Goal: Task Accomplishment & Management: Manage account settings

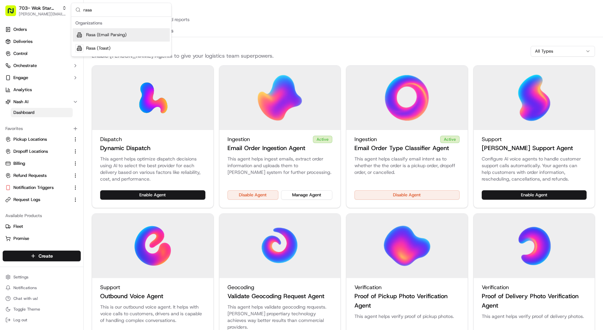
type input "rasa"
click at [114, 31] on div "Rasa (Email Parsing)" at bounding box center [121, 34] width 97 height 13
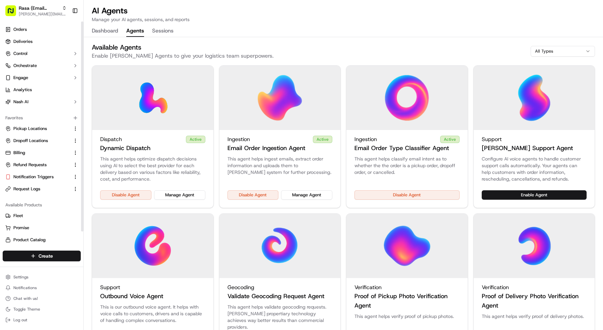
click at [49, 36] on ul "Orders Deliveries Control Orchestrate Engage Analytics Nash AI" at bounding box center [42, 65] width 78 height 83
click at [48, 42] on link "Deliveries" at bounding box center [42, 41] width 78 height 11
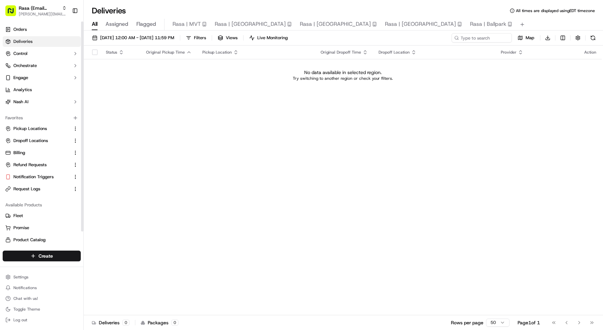
click at [88, 37] on div "09/18/2025 12:00 AM - 09/18/2025 11:59 PM Filters Views Live Monitoring Map Dow…" at bounding box center [343, 39] width 519 height 12
click at [100, 37] on span "[DATE] 12:00 AM - [DATE] 11:59 PM" at bounding box center [137, 38] width 74 height 6
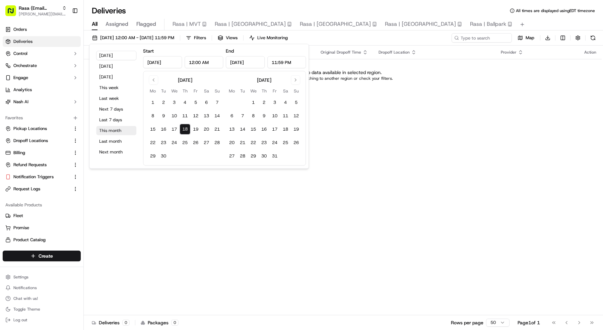
click at [109, 133] on button "This month" at bounding box center [116, 130] width 40 height 9
type input "Sep 1, 2025"
type input "Sep 30, 2025"
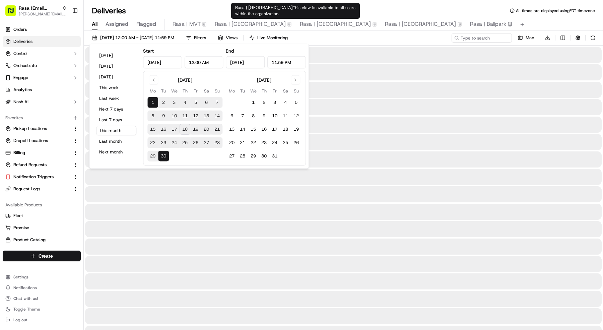
click at [390, 17] on div "All Assigned Flagged Rasa | MVT Rasa | Rockville Rasa | Mosaic District Rasa | …" at bounding box center [343, 23] width 519 height 14
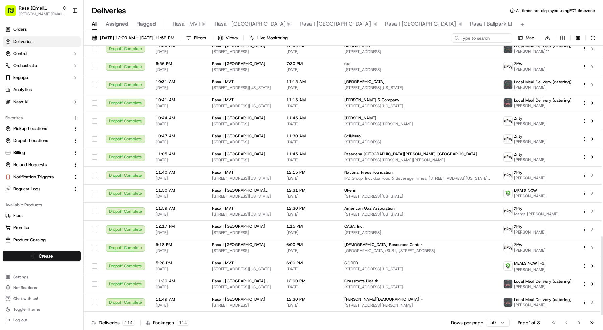
scroll to position [648, 0]
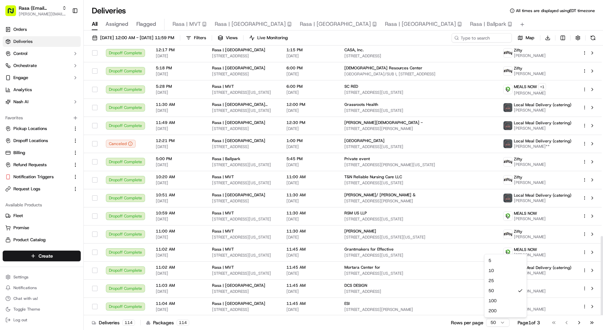
click at [503, 321] on html "Rasa (Email Parsing) mariam@usenash.com Toggle Sidebar Orders Deliveries Contro…" at bounding box center [301, 165] width 603 height 330
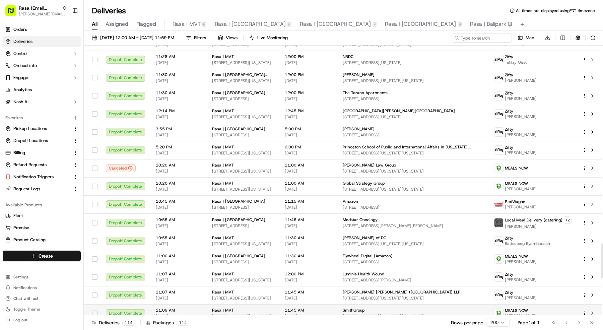
scroll to position [1805, 0]
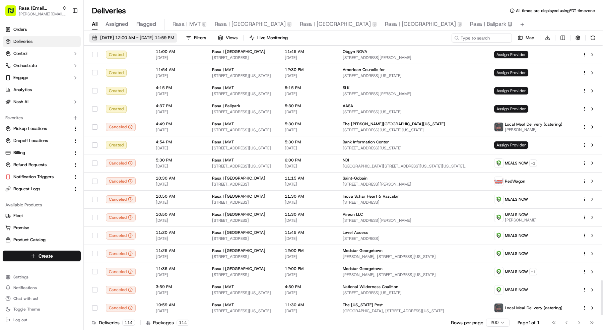
click at [174, 37] on span "[DATE] 12:00 AM - [DATE] 11:59 PM" at bounding box center [137, 38] width 74 height 6
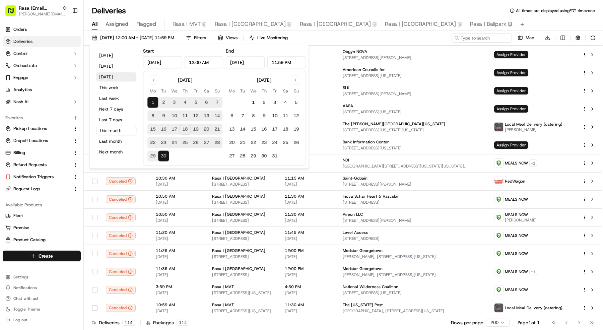
click at [118, 78] on button "Tomorrow" at bounding box center [116, 76] width 40 height 9
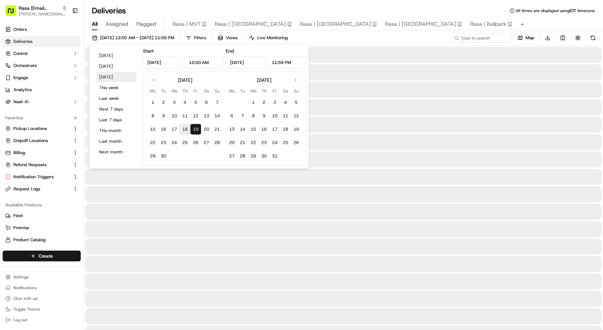
type input "Sep 19, 2025"
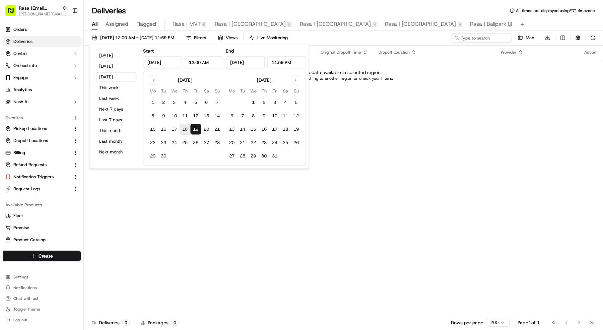
click at [385, 143] on div "Status Original Pickup Time Pickup Location Original Dropoff Time Dropoff Locat…" at bounding box center [343, 181] width 518 height 270
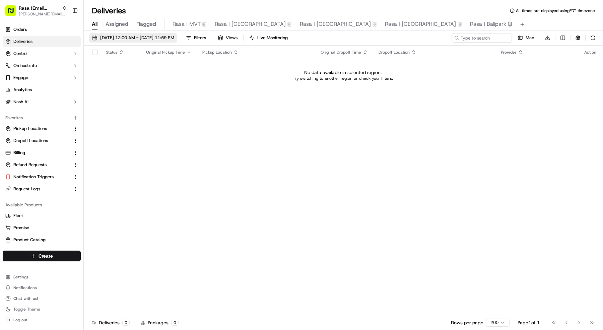
click at [125, 42] on button "09/19/2025 12:00 AM - 09/19/2025 11:59 PM" at bounding box center [133, 37] width 88 height 9
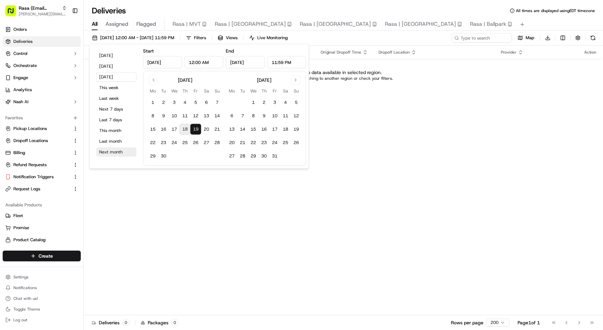
click at [114, 150] on button "Next month" at bounding box center [116, 151] width 40 height 9
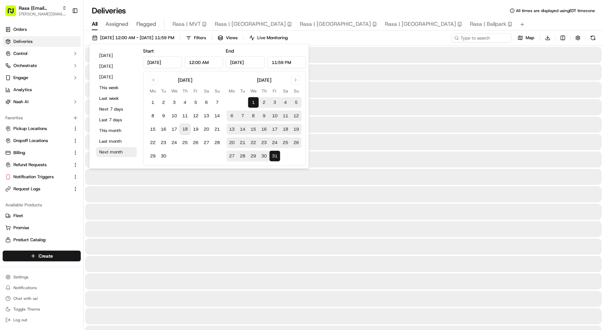
type input "Oct 1, 2025"
type input "Oct 31, 2025"
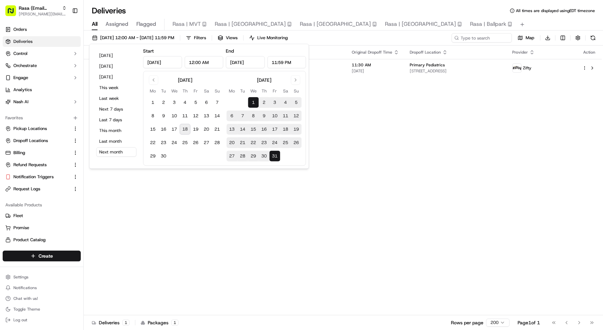
click at [405, 152] on div "Status Original Pickup Time Pickup Location Original Dropoff Time Dropoff Locat…" at bounding box center [343, 181] width 518 height 270
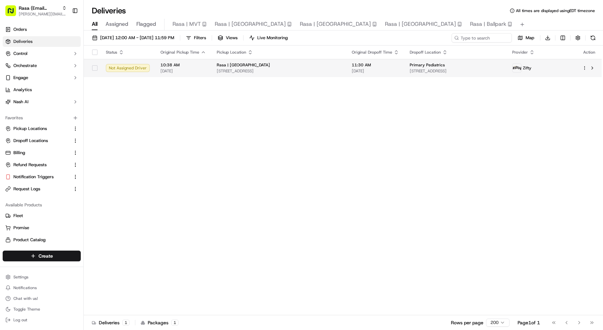
click at [585, 67] on html "Rasa (Email Parsing) mariam@usenash.com Toggle Sidebar Orders Deliveries Contro…" at bounding box center [301, 165] width 603 height 330
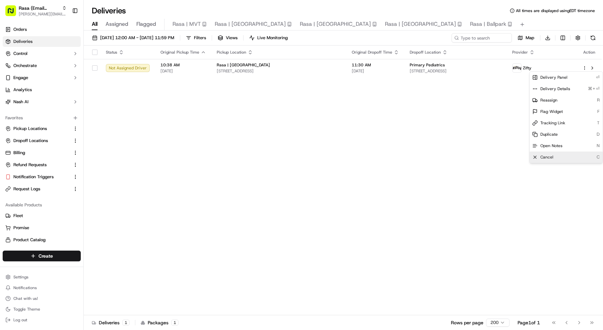
click at [556, 157] on div "Cancel C" at bounding box center [566, 156] width 73 height 11
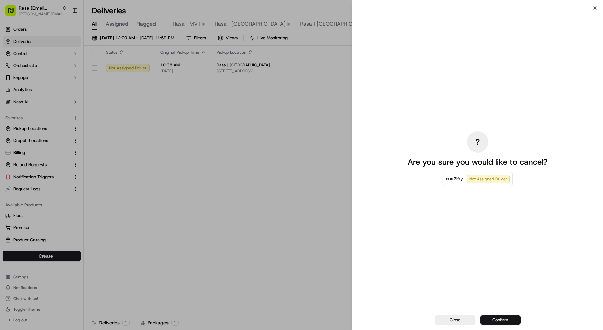
click at [504, 324] on button "Confirm" at bounding box center [500, 319] width 40 height 9
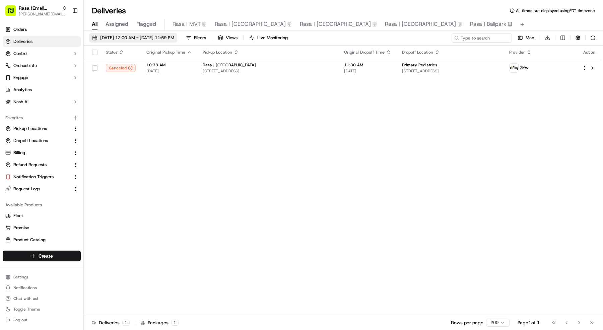
click at [174, 36] on span "10/01/2025 12:00 AM - 10/31/2025 11:59 PM" at bounding box center [137, 38] width 74 height 6
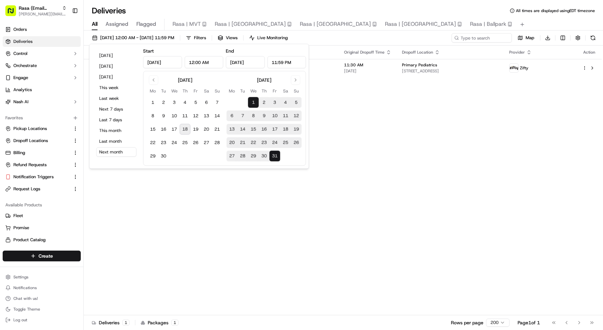
click at [255, 100] on button "1" at bounding box center [253, 102] width 11 height 11
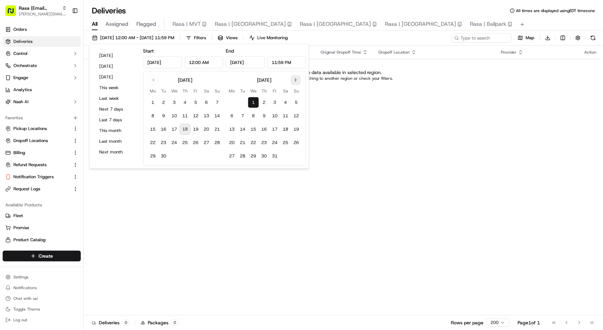
click at [294, 78] on button "Go to next month" at bounding box center [295, 79] width 9 height 9
click at [175, 157] on button "31" at bounding box center [174, 156] width 11 height 11
type input "Dec 31, 2025"
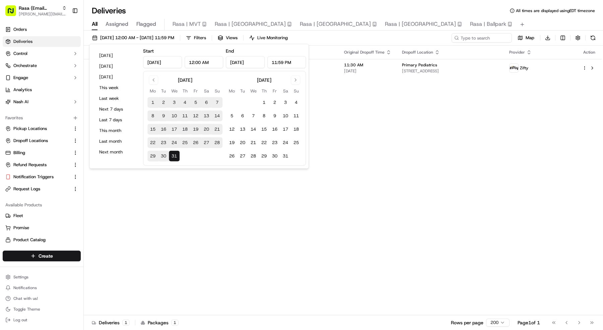
click at [325, 8] on div "Deliveries All times are displayed using EDT timezone" at bounding box center [343, 10] width 519 height 11
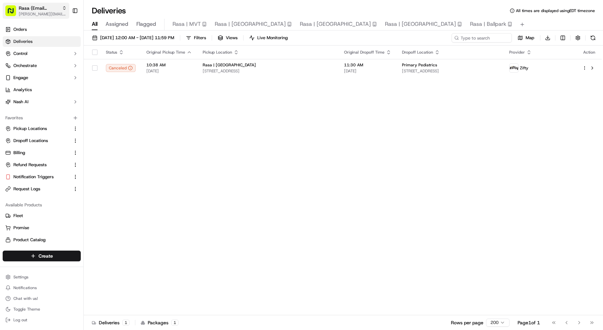
click at [29, 12] on span "[PERSON_NAME][EMAIL_ADDRESS][DOMAIN_NAME]" at bounding box center [43, 13] width 48 height 5
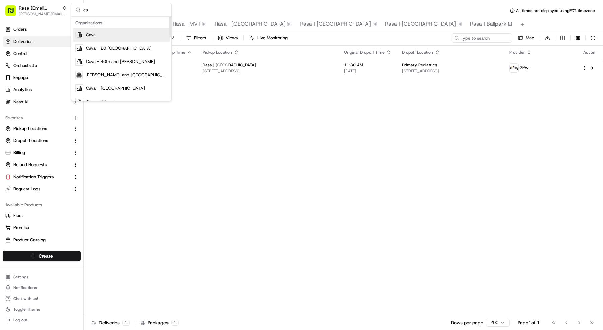
type input "c"
type input "sand"
click at [134, 47] on div "Cava - [PERSON_NAME][GEOGRAPHIC_DATA]" at bounding box center [121, 48] width 97 height 13
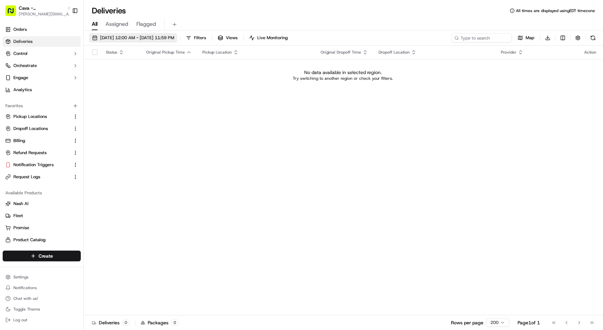
click at [128, 36] on span "10/01/2025 12:00 AM - 12/31/2025 11:59 PM" at bounding box center [137, 38] width 74 height 6
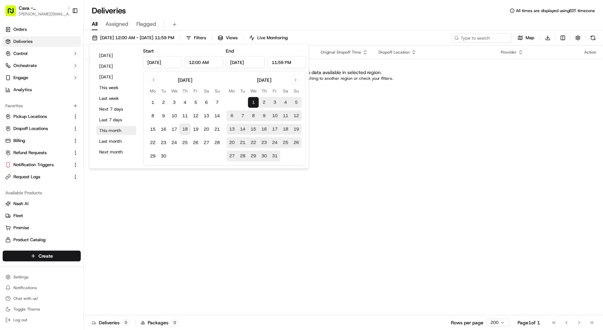
click at [115, 129] on button "This month" at bounding box center [116, 130] width 40 height 9
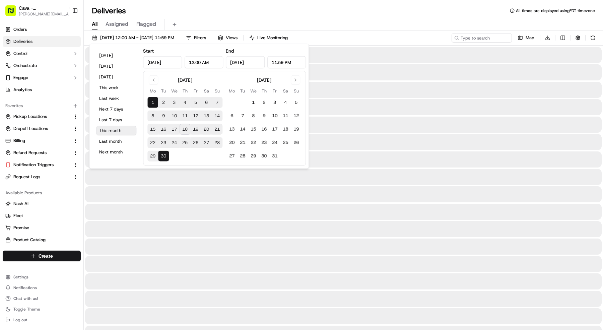
type input "Sep 1, 2025"
type input "Sep 30, 2025"
click at [115, 55] on button "[DATE]" at bounding box center [116, 55] width 40 height 9
type input "[DATE]"
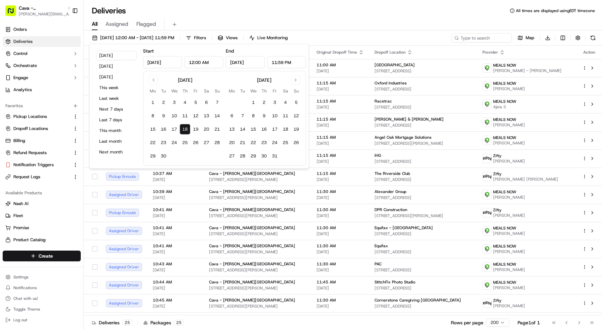
click at [283, 13] on div "Deliveries All times are displayed using EDT timezone" at bounding box center [343, 10] width 519 height 11
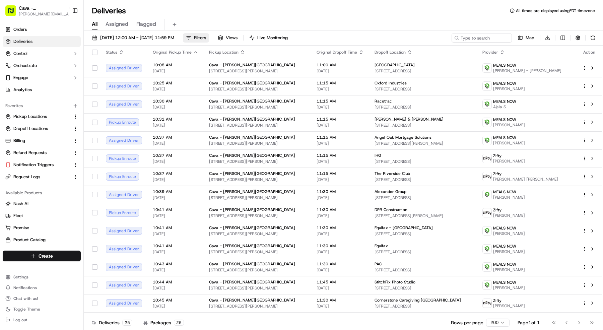
click at [209, 37] on button "Filters" at bounding box center [196, 37] width 26 height 9
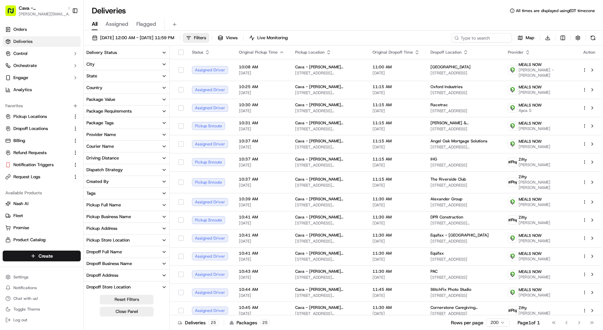
click at [114, 144] on div "Courier Name" at bounding box center [99, 146] width 27 height 6
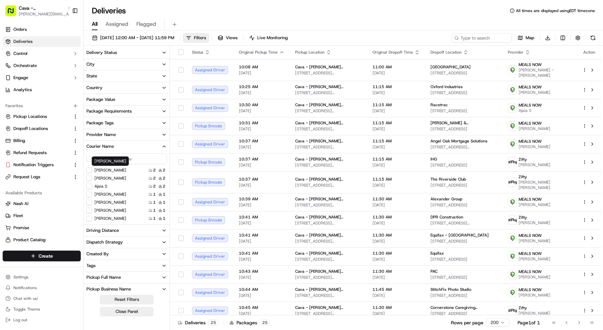
click at [110, 171] on label "Saherish Naeem" at bounding box center [110, 169] width 32 height 5
click at [92, 171] on Naeem "Saherish Naeem" at bounding box center [88, 169] width 5 height 5
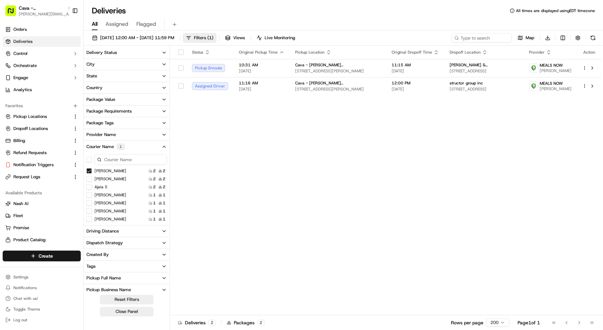
click at [110, 171] on label "Saherish Naeem" at bounding box center [110, 170] width 32 height 5
click at [92, 171] on Naeem "Saherish Naeem" at bounding box center [88, 170] width 5 height 5
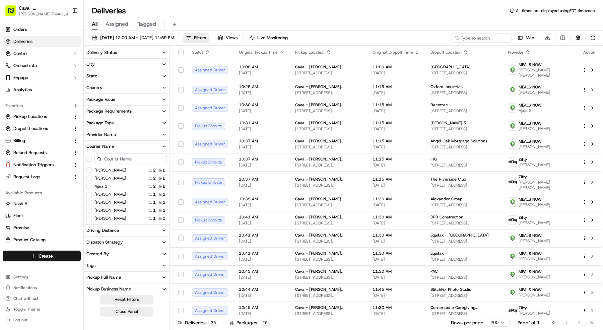
click at [110, 181] on div "Tarrance Wilkerson 2 2" at bounding box center [127, 178] width 86 height 7
click at [109, 178] on label "Tarrance Wilkerson" at bounding box center [110, 178] width 32 height 5
click at [92, 178] on Wilkerson "Tarrance Wilkerson" at bounding box center [88, 178] width 5 height 5
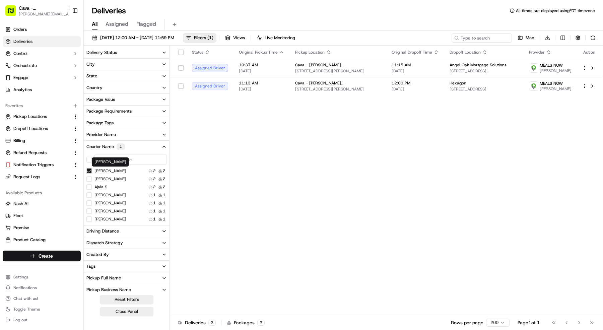
click at [107, 171] on label "Tarrance Wilkerson" at bounding box center [110, 170] width 32 height 5
click at [92, 171] on Wilkerson "Tarrance Wilkerson" at bounding box center [88, 170] width 5 height 5
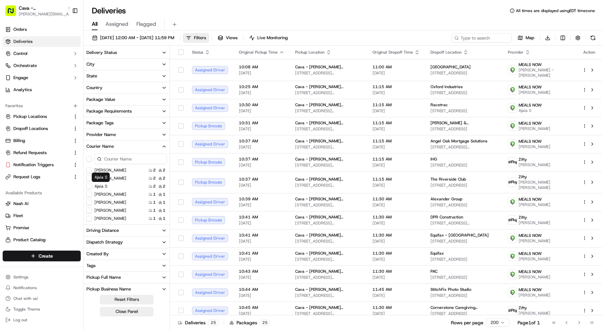
click at [104, 187] on label "Ajaia S" at bounding box center [100, 186] width 13 height 5
click at [92, 187] on S "Ajaia S" at bounding box center [88, 186] width 5 height 5
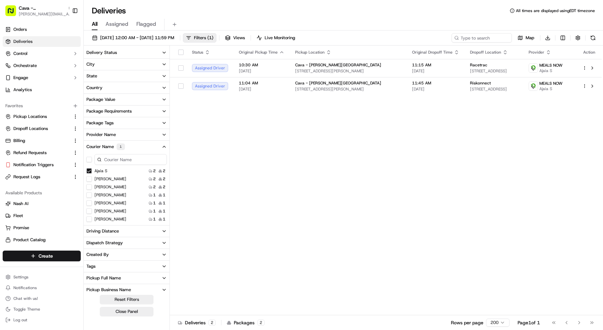
click at [94, 168] on div "Ajaia S" at bounding box center [96, 170] width 21 height 5
click at [89, 169] on S "Ajaia S" at bounding box center [88, 170] width 5 height 5
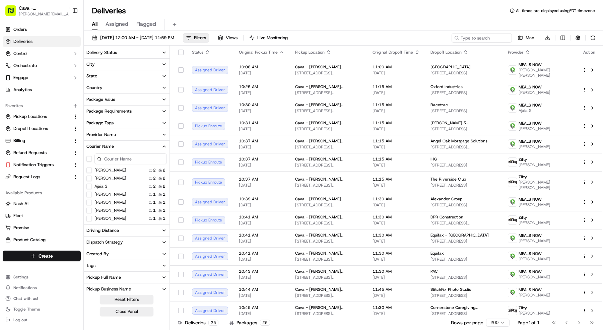
click at [89, 178] on Wilkerson "Tarrance Wilkerson" at bounding box center [88, 178] width 5 height 5
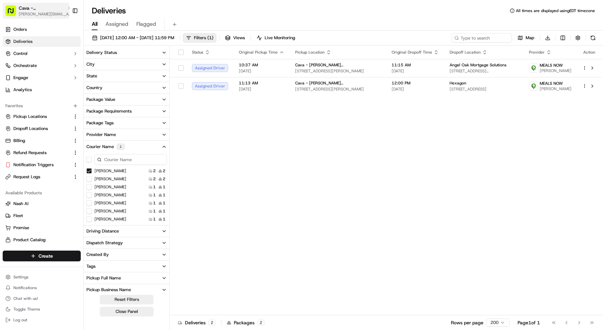
click at [42, 7] on span "Cava - Sandy Springs" at bounding box center [42, 8] width 46 height 7
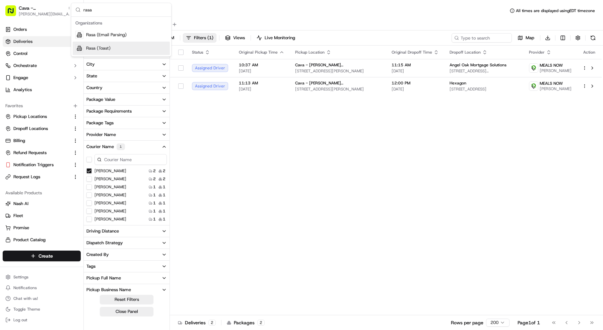
type input "rasa"
click at [114, 48] on div "Rasa (Toast)" at bounding box center [121, 48] width 97 height 13
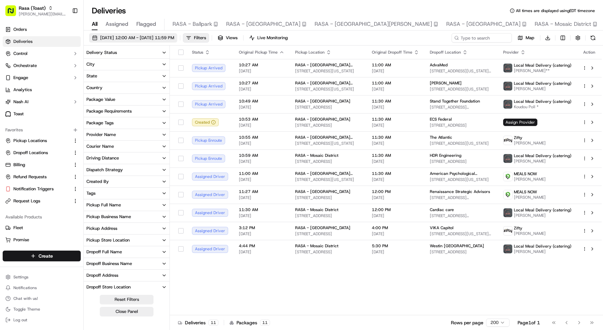
click at [155, 35] on span "[DATE] 12:00 AM - [DATE] 11:59 PM" at bounding box center [137, 38] width 74 height 6
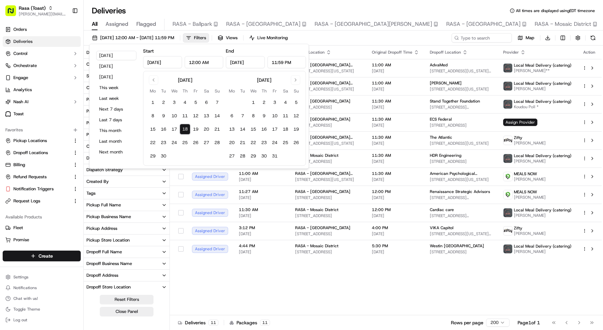
click at [265, 272] on div "Status Original Pickup Time Pickup Location Original Dropoff Time Dropoff Locat…" at bounding box center [386, 181] width 432 height 270
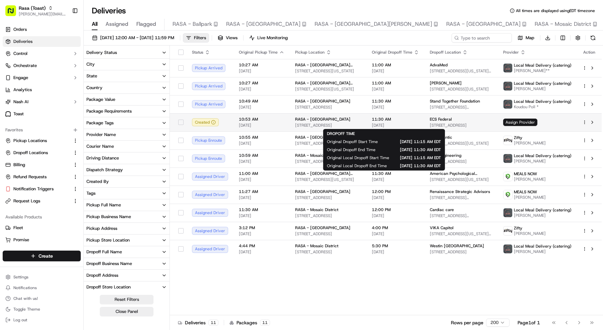
click at [374, 122] on div "11:30 AM 09/18/2025" at bounding box center [395, 122] width 47 height 11
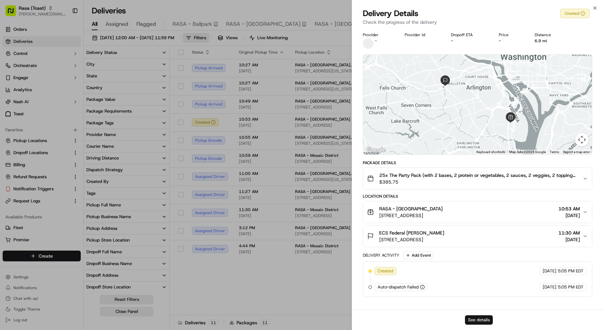
click at [478, 315] on button "See details" at bounding box center [479, 319] width 28 height 9
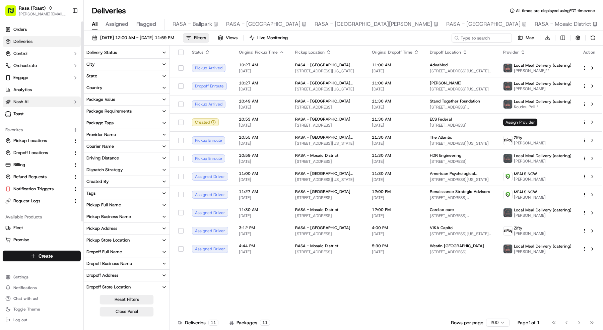
click at [35, 103] on button "Nash AI" at bounding box center [42, 101] width 78 height 11
click at [35, 118] on ul "Dashboard" at bounding box center [42, 112] width 69 height 11
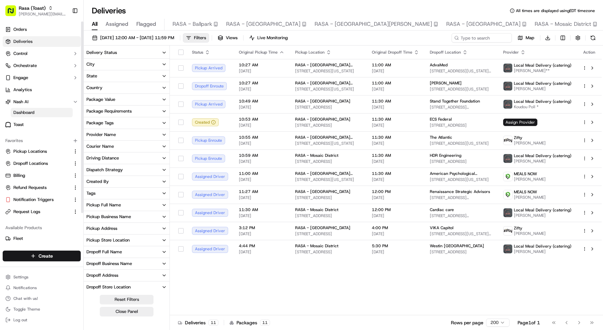
click at [35, 114] on link "Dashboard" at bounding box center [42, 112] width 62 height 9
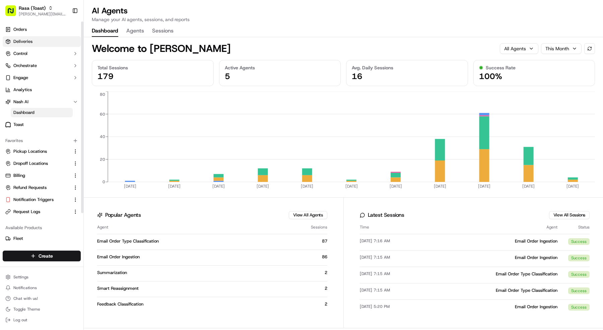
click at [24, 42] on span "Deliveries" at bounding box center [22, 42] width 19 height 6
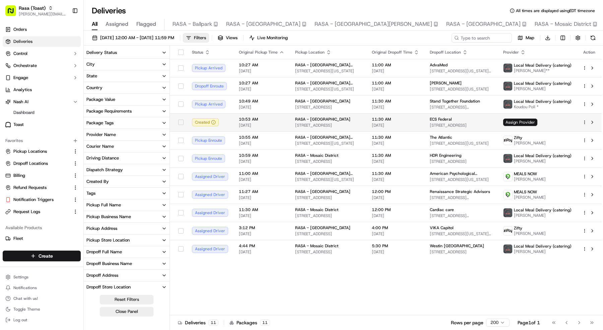
click at [246, 120] on span "10:53 AM" at bounding box center [262, 119] width 46 height 5
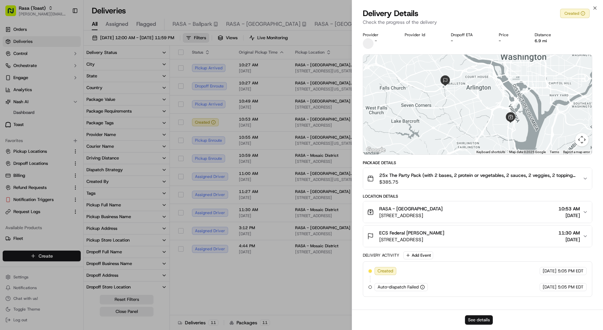
click at [484, 323] on button "See details" at bounding box center [479, 319] width 28 height 9
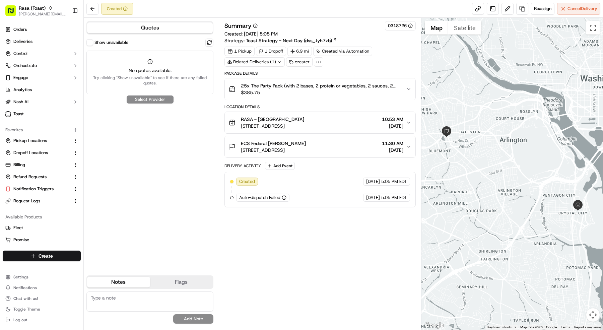
click at [108, 48] on div "Show unavailable No quotes available. Try clicking "Show unavailable" to see if…" at bounding box center [149, 67] width 127 height 56
click at [108, 42] on label "Show unavailable" at bounding box center [111, 43] width 34 height 6
click at [93, 42] on button "Show unavailable" at bounding box center [89, 42] width 7 height 7
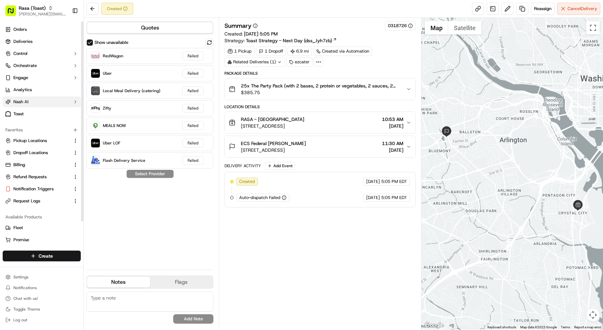
click at [23, 101] on span "Nash AI" at bounding box center [20, 102] width 15 height 6
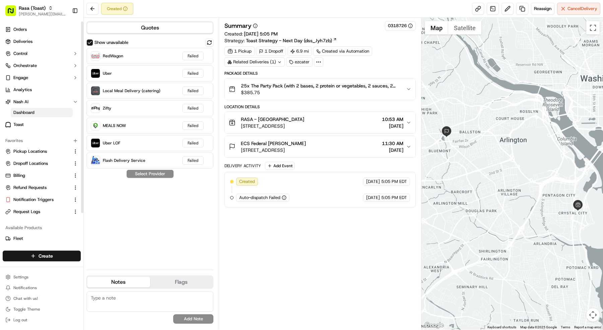
click at [25, 113] on span "Dashboard" at bounding box center [23, 113] width 21 height 6
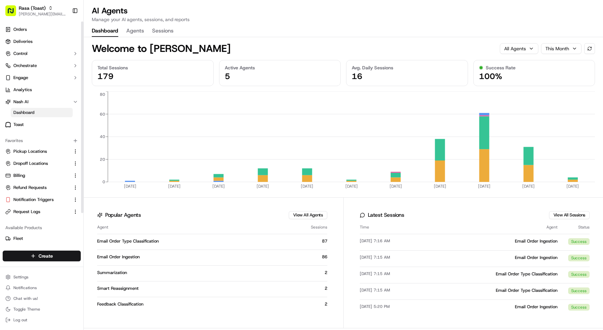
click at [129, 25] on button "Agents" at bounding box center [135, 30] width 18 height 11
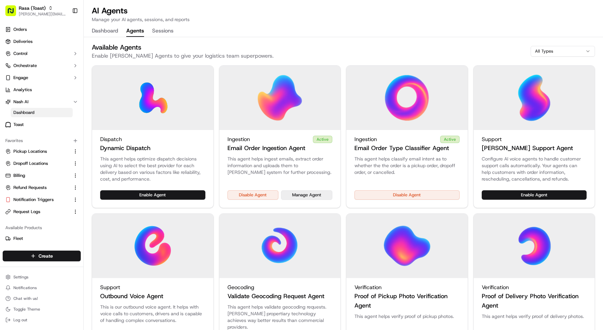
click at [299, 196] on button "Manage Agent" at bounding box center [306, 194] width 51 height 9
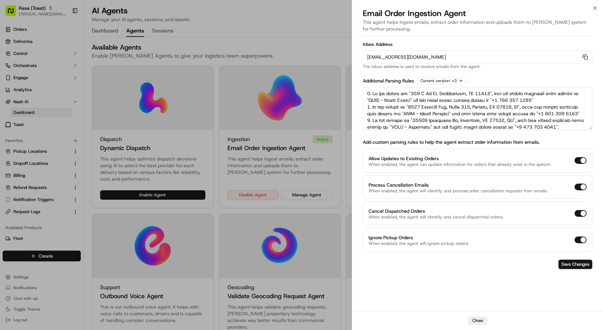
click at [56, 24] on div at bounding box center [301, 165] width 603 height 330
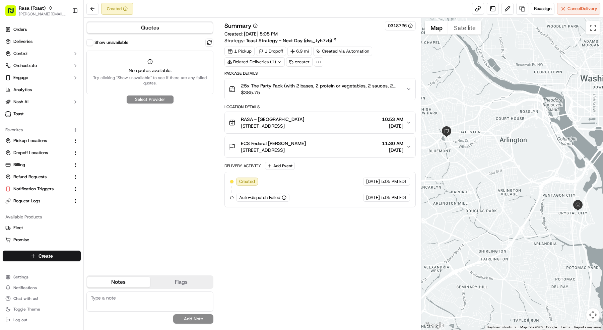
click at [319, 59] on icon at bounding box center [319, 62] width 6 height 6
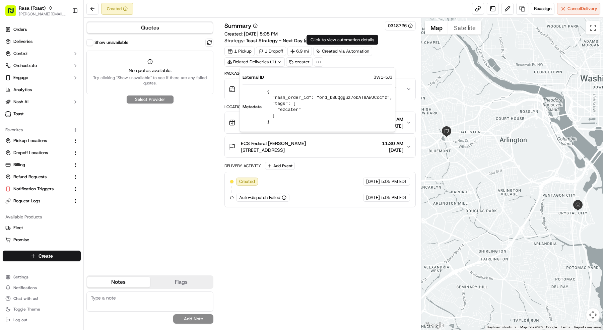
click at [335, 28] on div "Summary 0318726" at bounding box center [319, 25] width 191 height 9
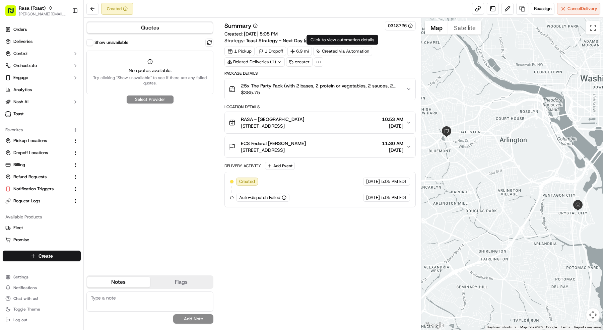
click at [313, 85] on span "25x The Party Pack (with 2 bases, 2 protein or vegetables, 2 sauces, 2 veggies,…" at bounding box center [321, 85] width 160 height 7
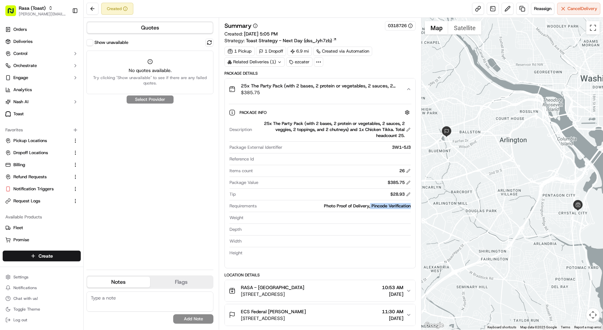
copy div "Pincode Verification"
drag, startPoint x: 411, startPoint y: 205, endPoint x: 370, endPoint y: 203, distance: 40.2
click at [370, 203] on div "Description 25x The Party Pack (with 2 bases, 2 protein or vegetables, 2 sauces…" at bounding box center [320, 188] width 183 height 141
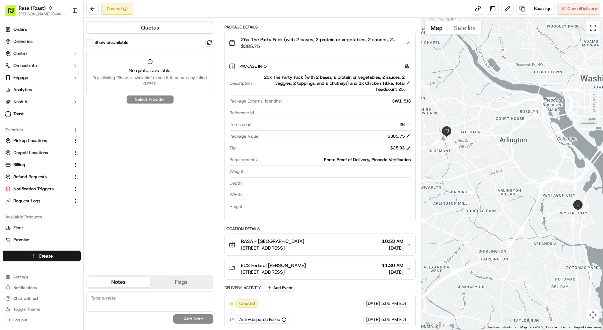
click at [306, 269] on span "[STREET_ADDRESS]" at bounding box center [273, 272] width 65 height 7
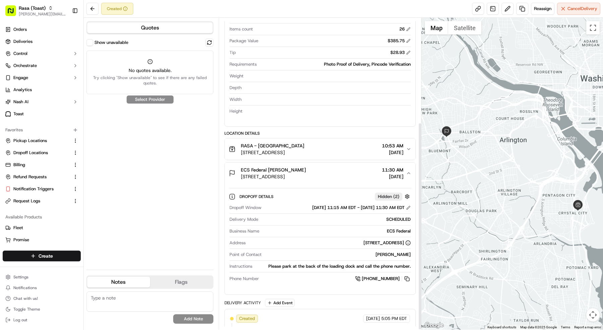
scroll to position [156, 0]
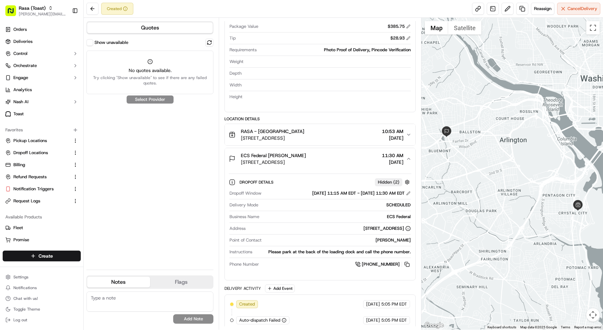
click at [282, 138] on span "[STREET_ADDRESS]" at bounding box center [272, 138] width 63 height 7
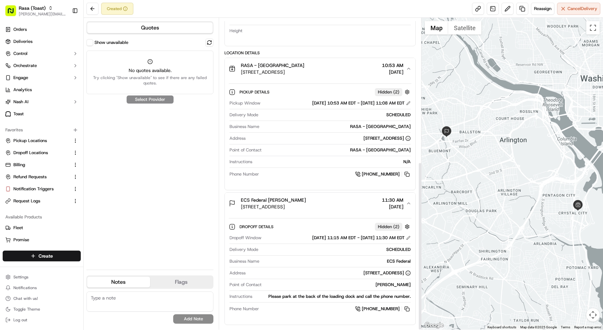
scroll to position [266, 0]
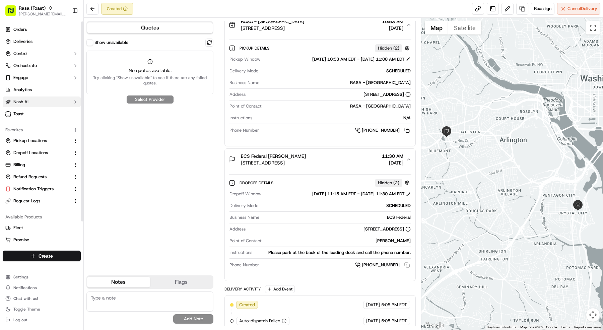
click at [29, 105] on button "Nash AI" at bounding box center [42, 101] width 78 height 11
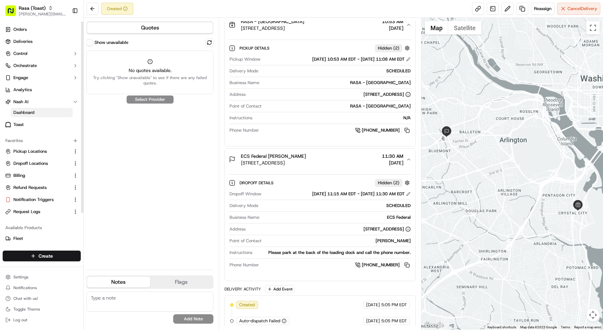
click at [28, 115] on span "Dashboard" at bounding box center [23, 113] width 21 height 6
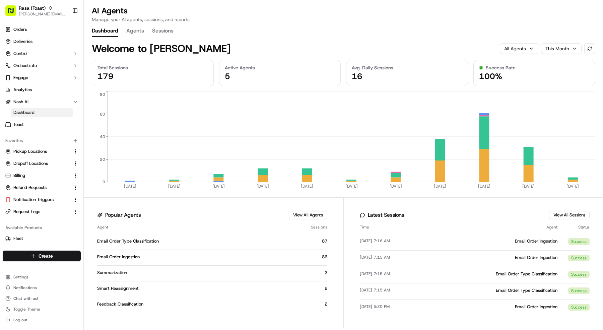
click at [136, 32] on button "Agents" at bounding box center [135, 30] width 18 height 11
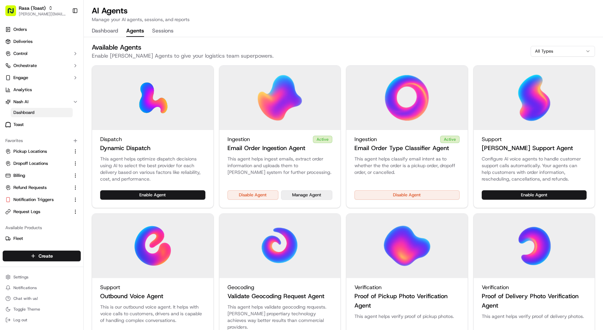
click at [296, 193] on button "Manage Agent" at bounding box center [306, 194] width 51 height 9
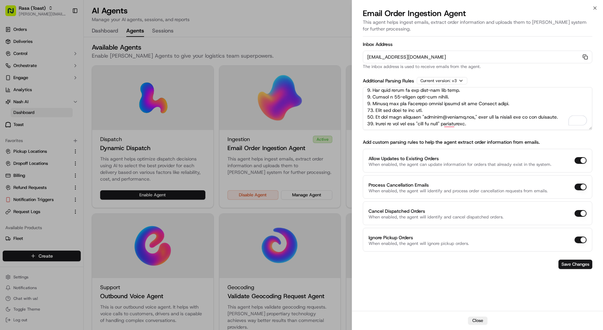
scroll to position [83, 0]
drag, startPoint x: 488, startPoint y: 124, endPoint x: 374, endPoint y: 124, distance: 113.6
click at [374, 124] on textarea "To enrich screen reader interactions, please activate Accessibility in Grammarl…" at bounding box center [477, 108] width 229 height 43
click at [497, 122] on textarea "To enrich screen reader interactions, please activate Accessibility in Grammarl…" at bounding box center [477, 108] width 229 height 43
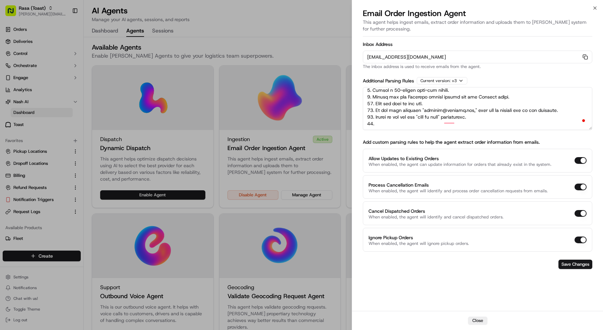
paste textarea "Please do not add the "meet at door" requirement."
drag, startPoint x: 454, startPoint y: 126, endPoint x: 426, endPoint y: 123, distance: 28.7
click at [426, 123] on textarea "To enrich screen reader interactions, please activate Accessibility in Grammarl…" at bounding box center [477, 108] width 229 height 43
paste textarea "Please do not add the "meet at door" requirement."
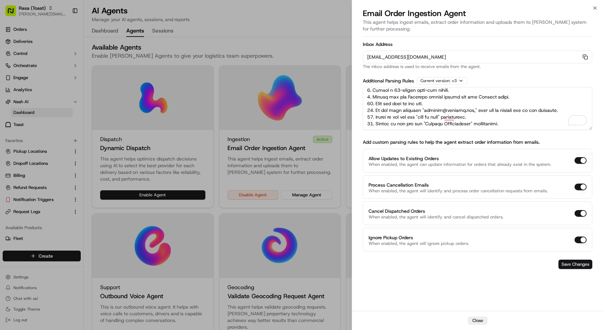
type textarea "1. If the pickup is "485 K St NW Washington, DC 20001", then the pickup busines…"
click at [570, 260] on button "Save Changes" at bounding box center [575, 264] width 34 height 9
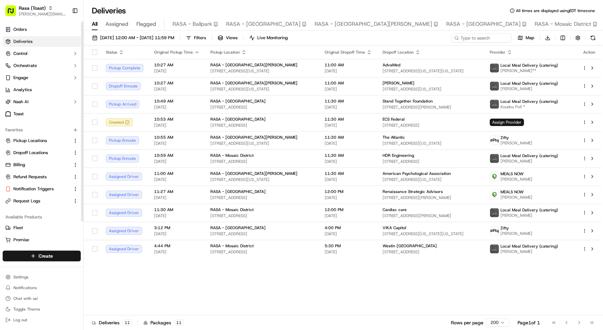
click at [35, 40] on link "Deliveries" at bounding box center [42, 41] width 78 height 11
click at [177, 66] on span "10:27 AM" at bounding box center [177, 64] width 46 height 5
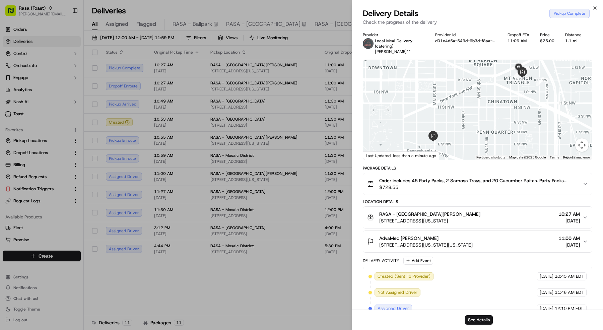
click at [405, 217] on span "[STREET_ADDRESS][US_STATE]" at bounding box center [429, 220] width 101 height 7
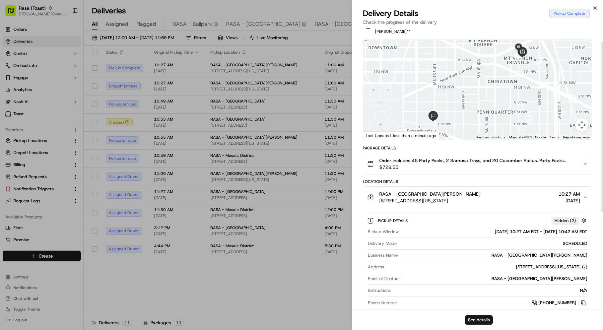
scroll to position [23, 0]
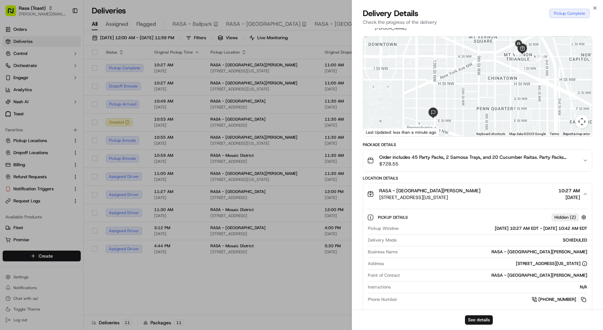
copy div "[DATE] 10:27 AM EDT - [DATE] 10:42 AM EDT"
drag, startPoint x: 590, startPoint y: 227, endPoint x: 467, endPoint y: 227, distance: 122.6
click at [467, 227] on div "Pickup Details Hidden ( 2 ) Pickup Window 09/18/2025 10:27 AM EDT - 09/18/2025 …" at bounding box center [477, 257] width 229 height 105
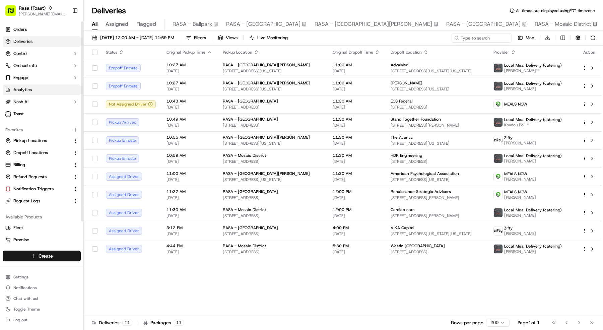
click at [54, 91] on link "Analytics" at bounding box center [42, 89] width 78 height 11
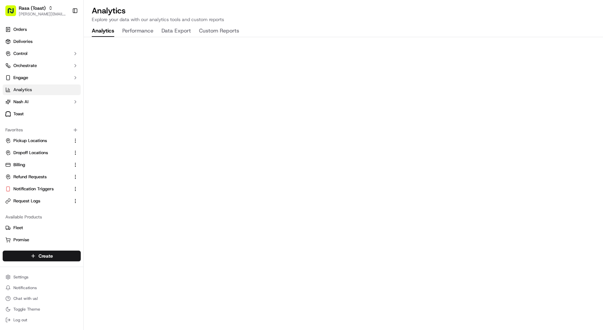
click at [144, 30] on button "Performance" at bounding box center [137, 30] width 31 height 11
click at [61, 44] on link "Deliveries" at bounding box center [42, 41] width 78 height 11
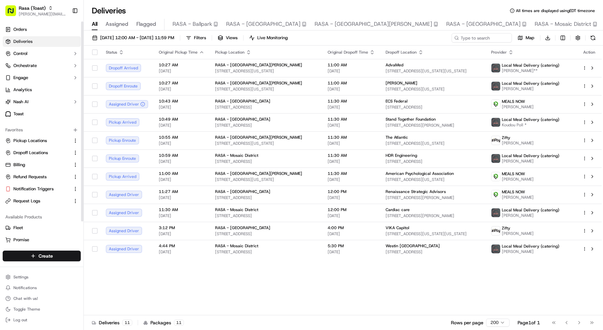
click at [29, 22] on div "Orders Deliveries Control Orchestrate Engage Analytics Nash AI Toast" at bounding box center [41, 71] width 83 height 100
click at [29, 24] on link "Orders" at bounding box center [42, 29] width 78 height 11
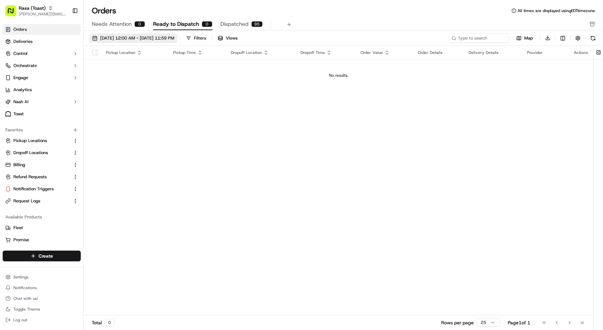
click at [135, 34] on button "[DATE] 12:00 AM - [DATE] 11:59 PM" at bounding box center [133, 37] width 88 height 9
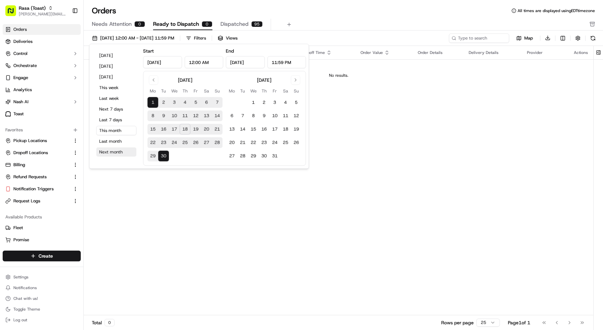
click at [122, 153] on button "Next month" at bounding box center [116, 151] width 40 height 9
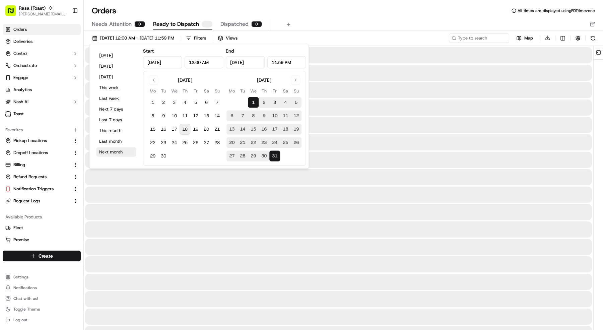
type input "[DATE]"
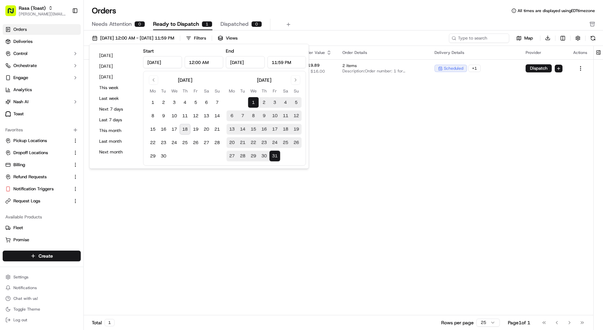
click at [226, 7] on div "Orders All times are displayed using EDT timezone" at bounding box center [343, 10] width 519 height 11
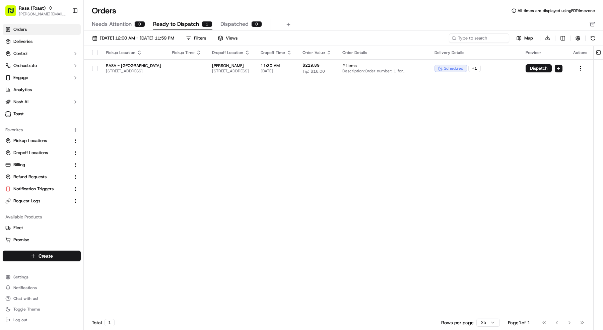
click at [200, 78] on div "Pickup Location Pickup Time Dropoff Location Dropoff Time Order Value Order Det…" at bounding box center [338, 181] width 509 height 270
click at [200, 73] on td at bounding box center [186, 68] width 40 height 18
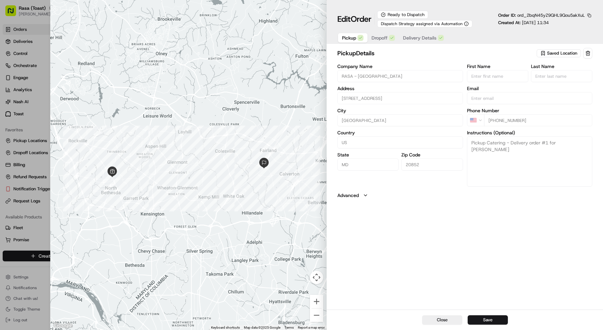
click at [16, 114] on div at bounding box center [301, 165] width 603 height 330
type input "+1"
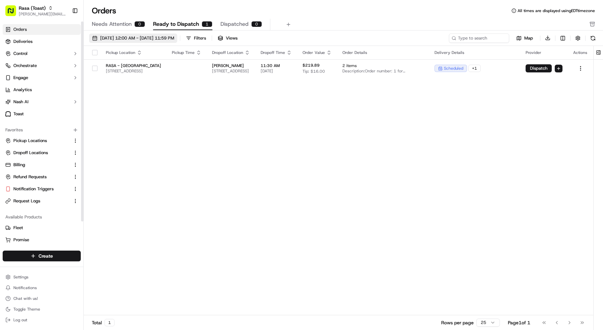
click at [118, 37] on span "10/01/2025 12:00 AM - 10/31/2025 11:59 PM" at bounding box center [137, 38] width 74 height 6
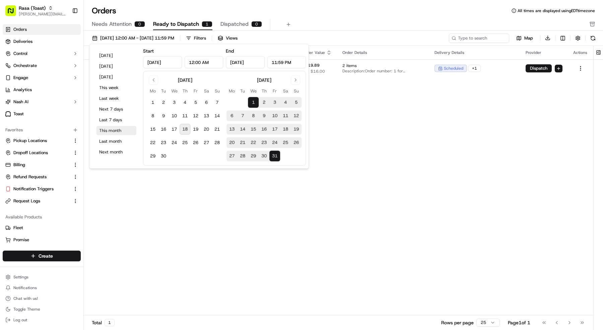
click at [105, 127] on button "This month" at bounding box center [116, 130] width 40 height 9
type input "Sep 1, 2025"
type input "Sep 30, 2025"
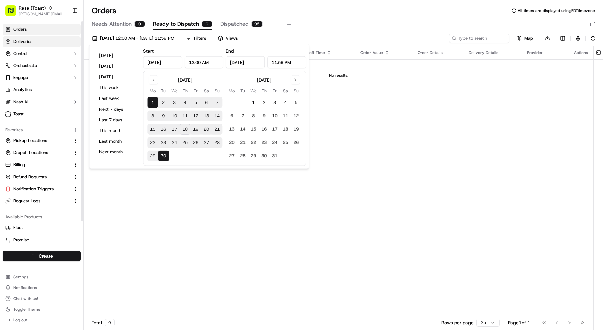
click at [26, 41] on span "Deliveries" at bounding box center [22, 42] width 19 height 6
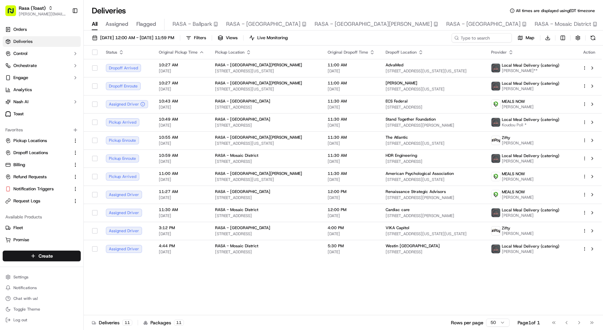
click at [180, 99] on span "10:43 AM" at bounding box center [182, 100] width 46 height 5
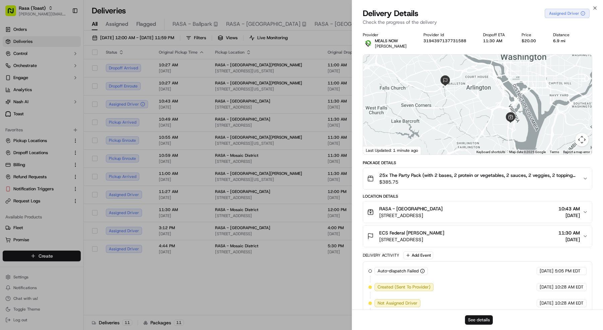
click at [477, 320] on button "See details" at bounding box center [479, 319] width 28 height 9
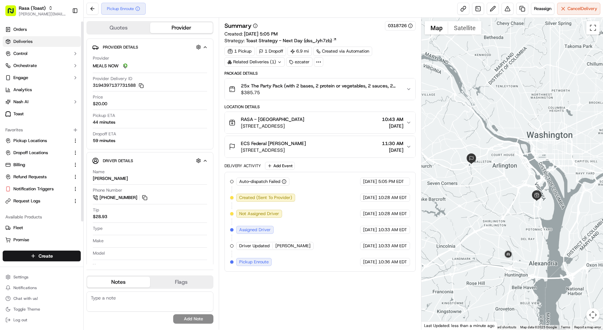
click at [41, 43] on link "Deliveries" at bounding box center [42, 41] width 78 height 11
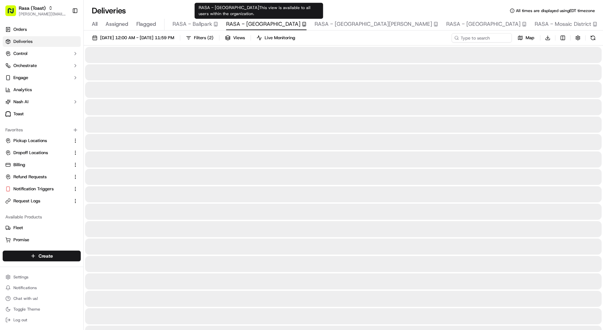
click at [252, 22] on span "RASA - National Landing" at bounding box center [263, 24] width 74 height 8
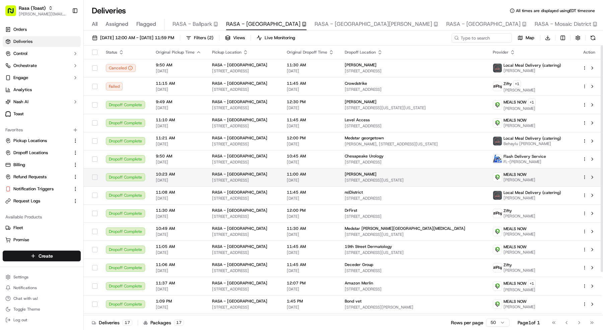
scroll to position [51, 0]
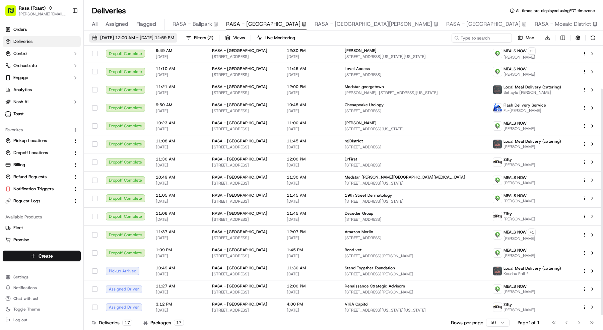
click at [142, 38] on span "09/01/2025 12:00 AM - 09/30/2025 11:59 PM" at bounding box center [137, 38] width 74 height 6
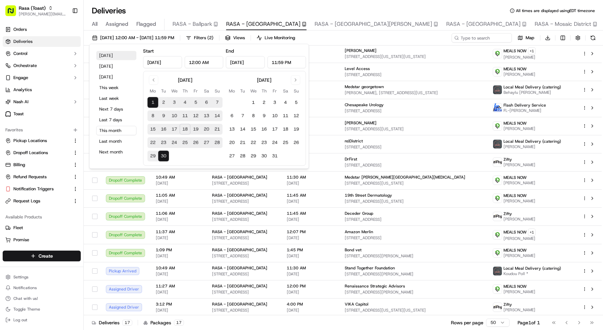
click at [127, 55] on button "Today" at bounding box center [116, 55] width 40 height 9
type input "Sep 18, 2025"
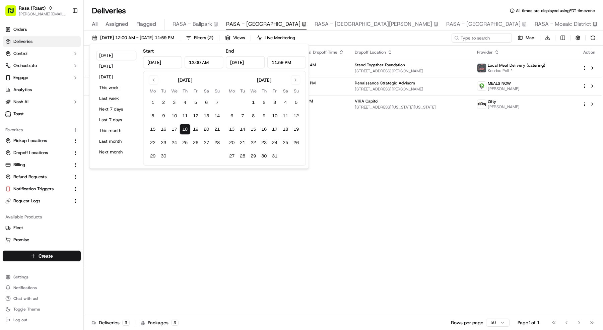
click at [183, 11] on div "Deliveries All times are displayed using EDT timezone" at bounding box center [343, 10] width 519 height 11
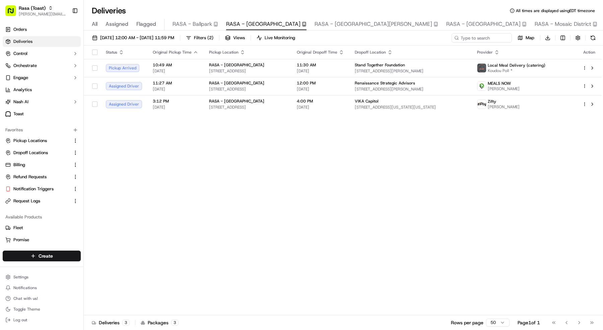
click at [99, 23] on div "All Assigned Flagged RASA - Ballpark RASA - National Landing RASA - Mount Verno…" at bounding box center [352, 25] width 536 height 12
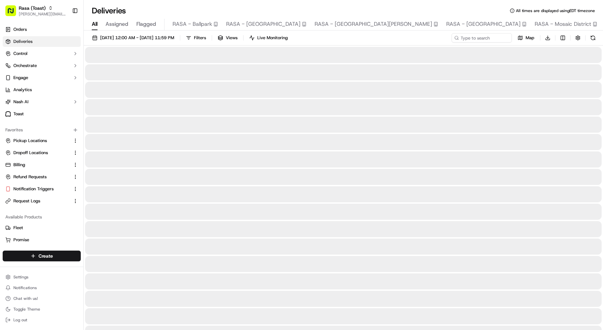
click at [93, 23] on span "All" at bounding box center [95, 24] width 6 height 8
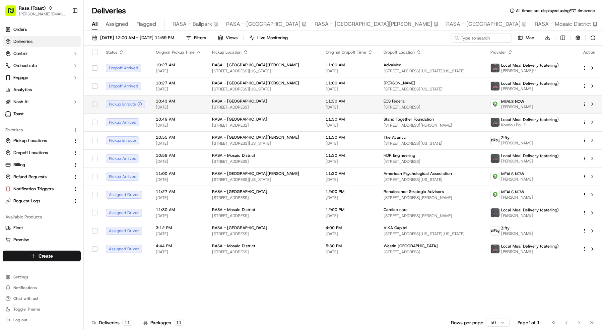
click at [214, 98] on span "RASA - National Landing" at bounding box center [239, 100] width 55 height 5
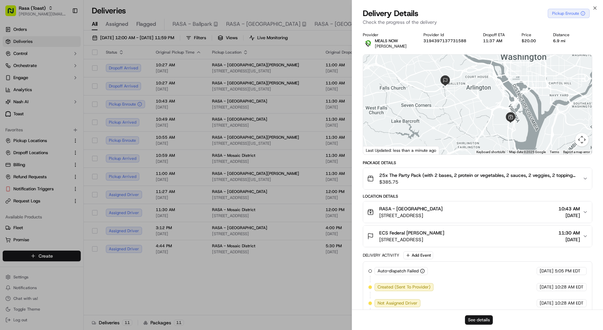
click at [471, 318] on button "See details" at bounding box center [479, 319] width 28 height 9
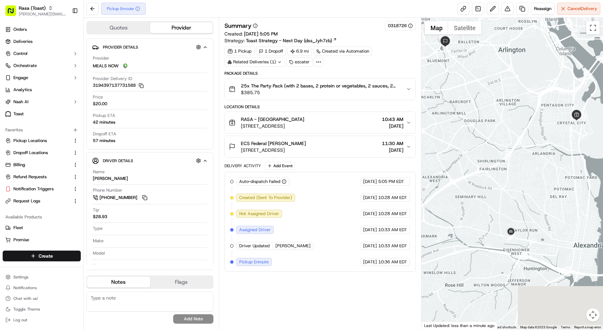
drag, startPoint x: 505, startPoint y: 285, endPoint x: 503, endPoint y: 193, distance: 92.1
click at [503, 193] on div at bounding box center [512, 174] width 182 height 312
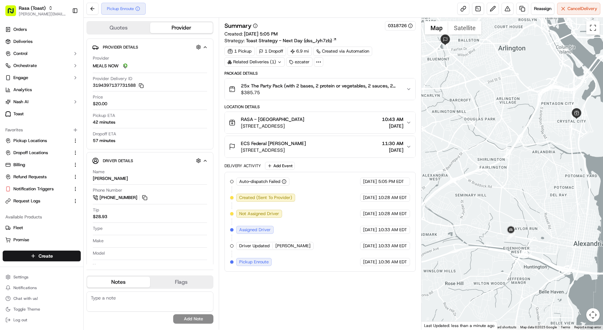
click at [504, 267] on div at bounding box center [512, 174] width 182 height 312
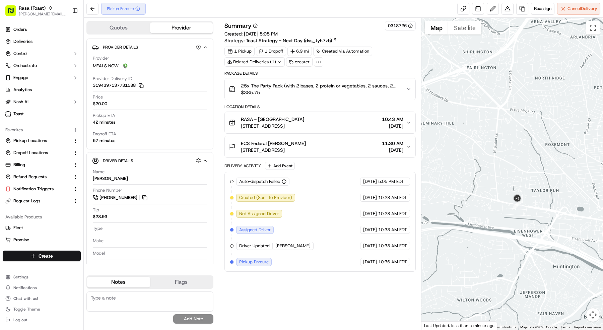
click at [504, 267] on div at bounding box center [512, 174] width 182 height 312
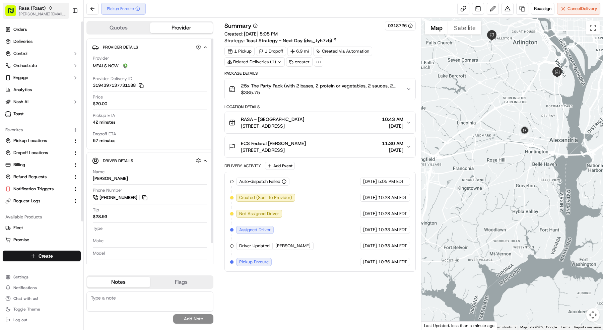
click at [32, 4] on button "Rasa (Toast) mariam@usenash.com" at bounding box center [36, 11] width 67 height 16
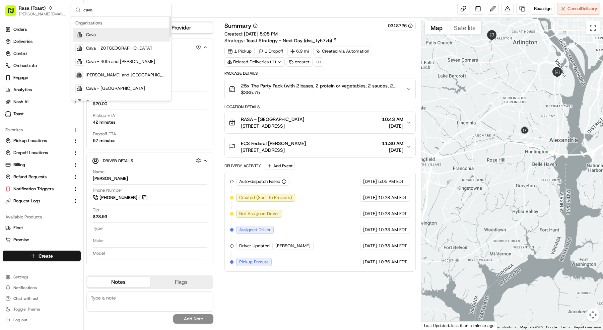
type input "cava"
click at [113, 39] on div "Cava" at bounding box center [121, 34] width 97 height 13
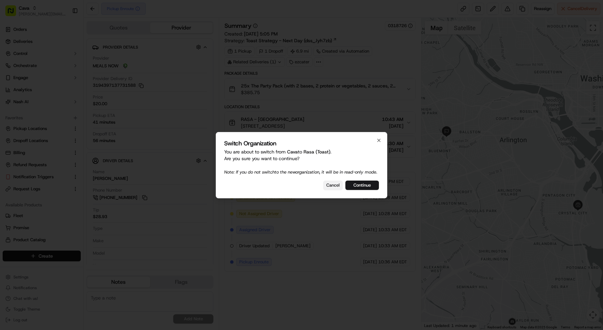
click at [327, 190] on button "Cancel" at bounding box center [332, 185] width 19 height 9
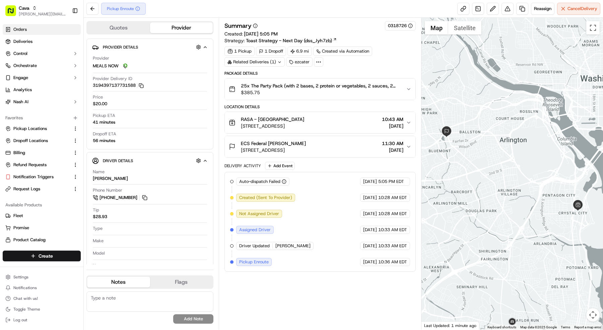
click at [18, 29] on span "Orders" at bounding box center [19, 29] width 13 height 6
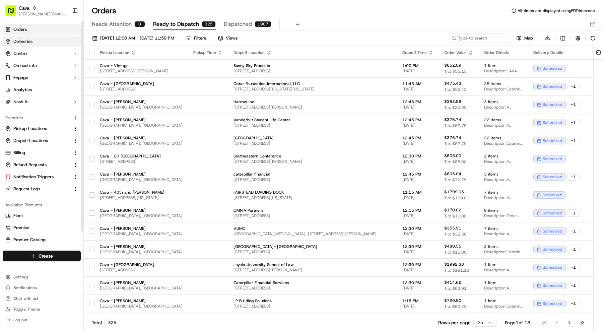
click at [38, 40] on link "Deliveries" at bounding box center [42, 41] width 78 height 11
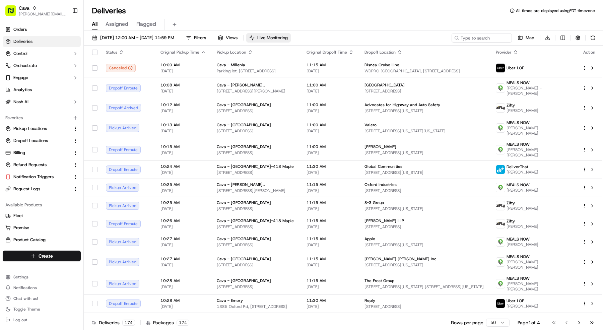
click at [288, 40] on span "Live Monitoring" at bounding box center [272, 38] width 30 height 6
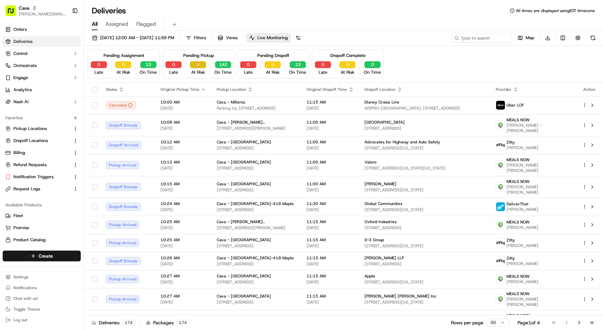
click at [199, 64] on button "3" at bounding box center [198, 64] width 16 height 7
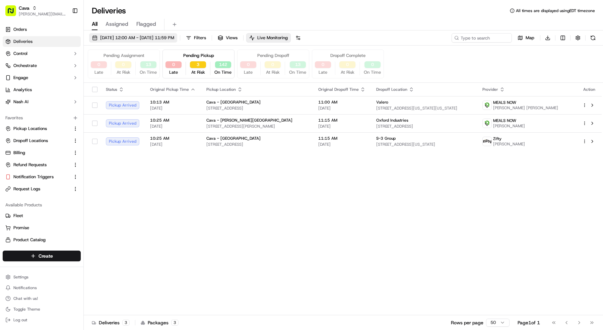
click at [128, 39] on span "[DATE] 12:00 AM - [DATE] 11:59 PM" at bounding box center [137, 38] width 74 height 6
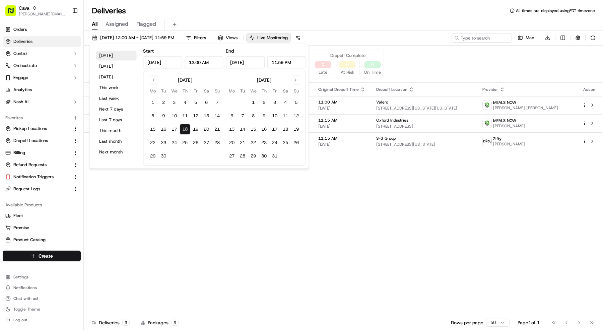
click at [117, 56] on button "[DATE]" at bounding box center [116, 55] width 40 height 9
click at [209, 19] on div "All Assigned Flagged" at bounding box center [343, 25] width 519 height 12
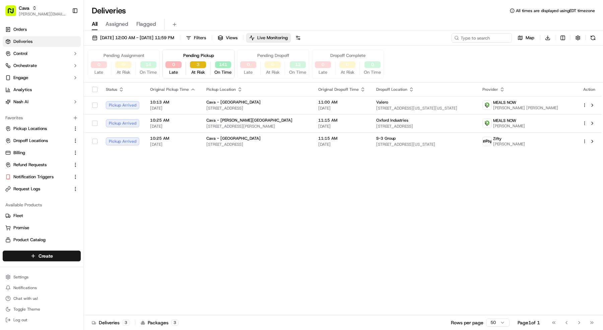
click at [200, 66] on button "3" at bounding box center [198, 64] width 16 height 7
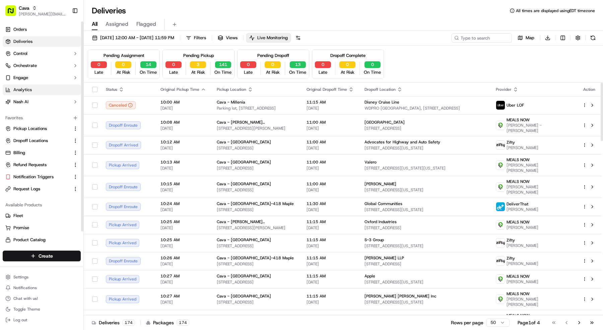
click at [70, 89] on link "Analytics" at bounding box center [42, 89] width 78 height 11
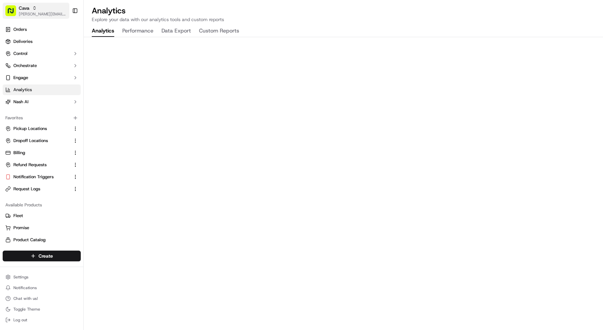
click at [50, 11] on span "[PERSON_NAME][EMAIL_ADDRESS][DOMAIN_NAME]" at bounding box center [43, 13] width 48 height 5
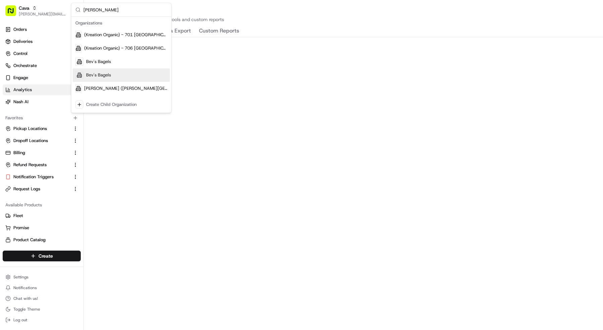
type input "bev"
click at [106, 76] on span "Bev's Bagels" at bounding box center [98, 75] width 25 height 6
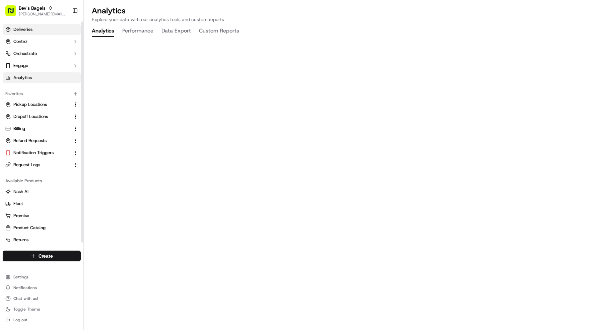
click at [50, 29] on link "Deliveries" at bounding box center [42, 29] width 78 height 11
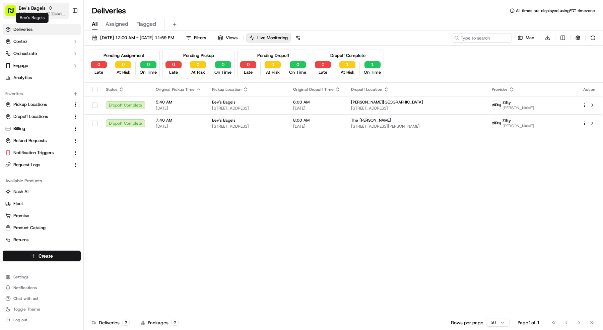
click at [34, 10] on span "Bev's Bagels" at bounding box center [32, 8] width 27 height 7
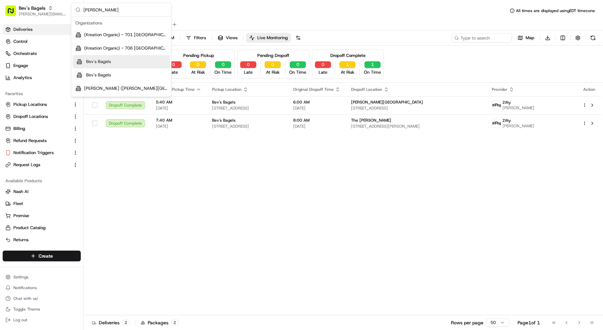
type input "bev"
click at [98, 76] on span "Bev's Bagels" at bounding box center [98, 75] width 25 height 6
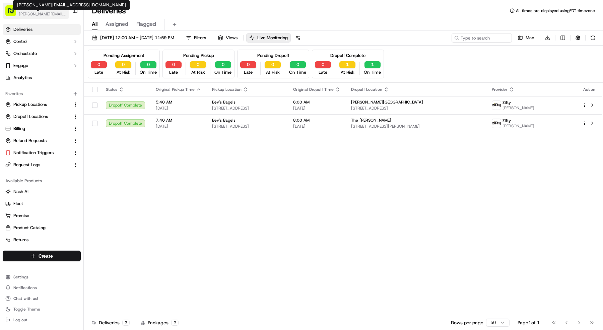
click at [39, 12] on span "[PERSON_NAME][EMAIL_ADDRESS][DOMAIN_NAME]" at bounding box center [43, 13] width 48 height 5
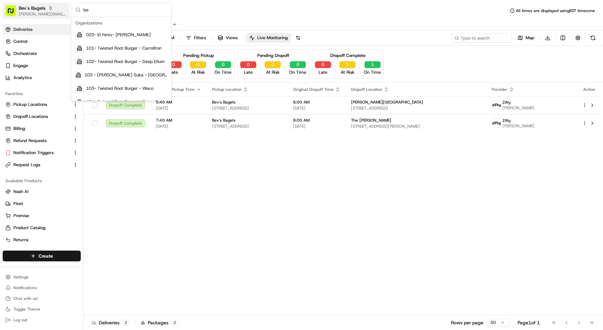
type input "bev"
click at [96, 63] on span "Bev's Bagels" at bounding box center [98, 62] width 25 height 6
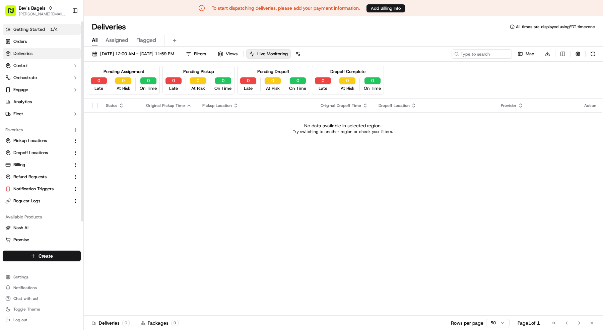
click at [40, 33] on link "Getting Started 1 / 4" at bounding box center [42, 29] width 78 height 11
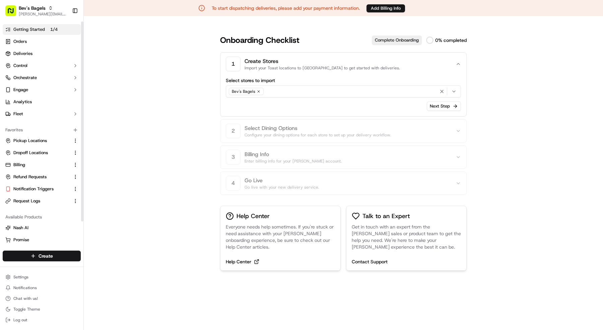
click at [48, 30] on p "1 / 4" at bounding box center [54, 29] width 13 height 7
click at [45, 56] on link "Deliveries" at bounding box center [42, 53] width 78 height 11
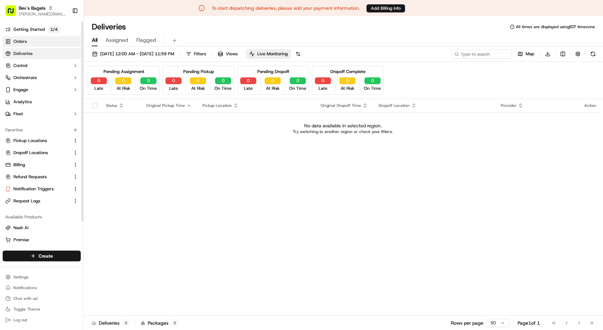
click at [46, 36] on link "Orders" at bounding box center [42, 41] width 78 height 11
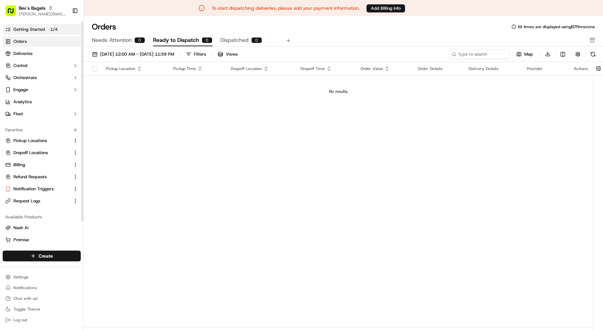
click at [46, 33] on link "Getting Started 1 / 4" at bounding box center [42, 29] width 78 height 11
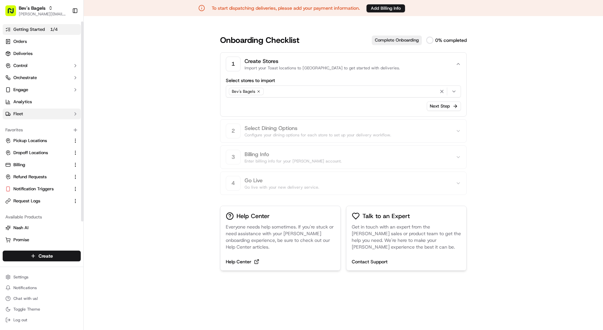
click at [36, 113] on button "Fleet" at bounding box center [42, 114] width 78 height 11
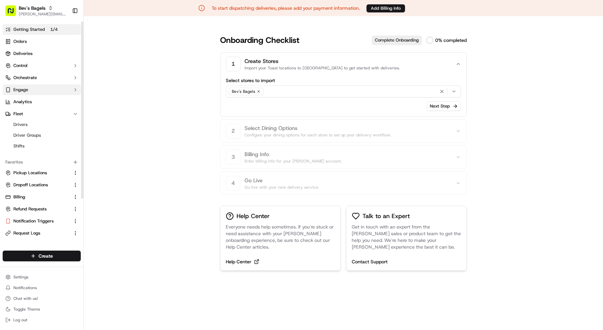
click at [35, 89] on button "Engage" at bounding box center [42, 89] width 78 height 11
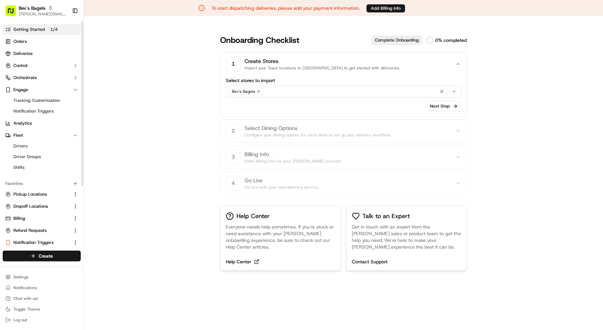
click at [36, 28] on span "Getting Started" at bounding box center [28, 29] width 31 height 6
click at [14, 8] on rect "button" at bounding box center [10, 10] width 11 height 11
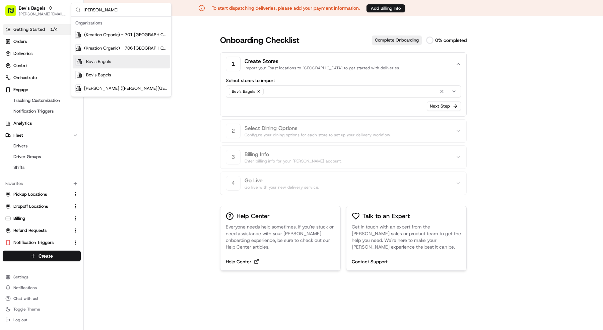
type input "bev"
click at [159, 71] on div "Bev's Bagels" at bounding box center [121, 74] width 97 height 13
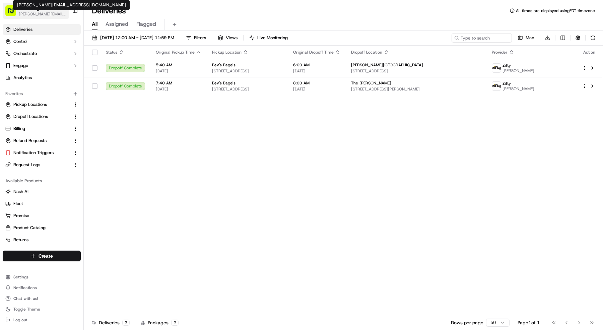
click at [45, 12] on span "[PERSON_NAME][EMAIL_ADDRESS][DOMAIN_NAME]" at bounding box center [43, 13] width 48 height 5
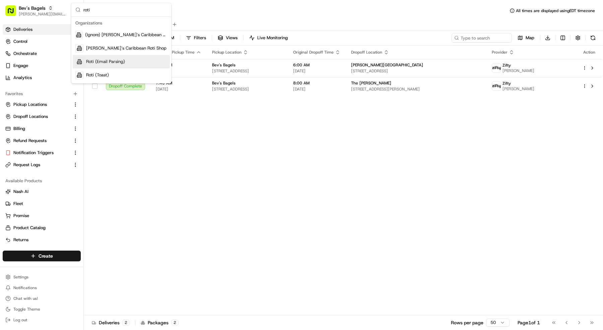
type input "roti"
click at [114, 56] on div "Roti (Email Parsing)" at bounding box center [121, 61] width 97 height 13
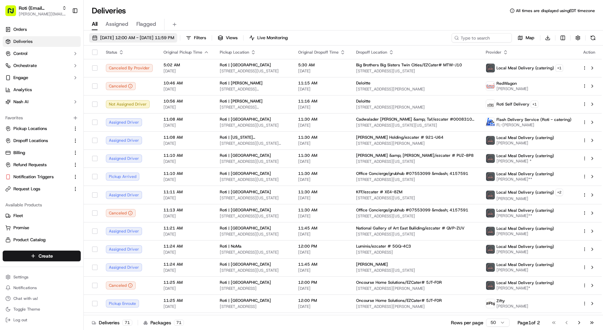
click at [111, 36] on span "[DATE] 12:00 AM - [DATE] 11:59 PM" at bounding box center [137, 38] width 74 height 6
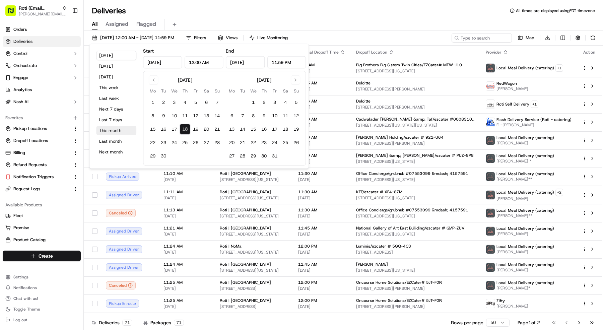
click at [113, 129] on button "This month" at bounding box center [116, 130] width 40 height 9
type input "[DATE]"
type input "Sep 30, 2025"
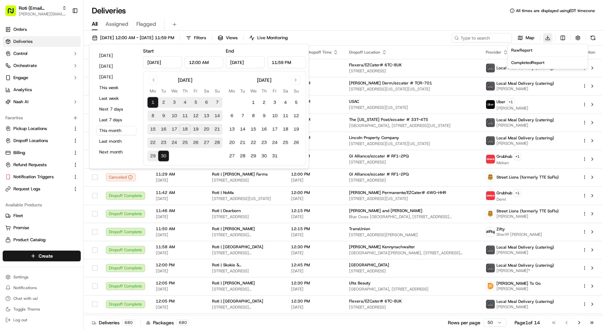
click at [551, 37] on html "Roti (Email Parsing) mariam@usenash.com Toggle Sidebar Orders Deliveries Contro…" at bounding box center [301, 165] width 603 height 330
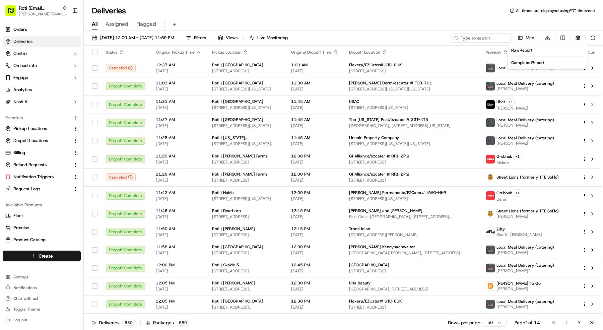
click at [544, 62] on span "Completed Report" at bounding box center [527, 62] width 33 height 5
click at [548, 36] on html "Roti (Email Parsing) mariam@usenash.com Toggle Sidebar Orders Deliveries Contro…" at bounding box center [301, 165] width 603 height 330
click at [540, 48] on div "Raw Report" at bounding box center [547, 50] width 73 height 5
click at [48, 91] on link "Analytics" at bounding box center [42, 89] width 78 height 11
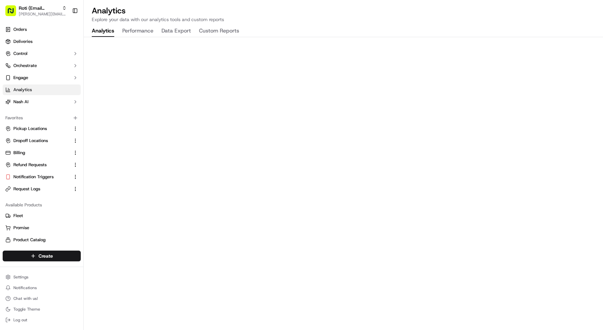
click at [176, 30] on button "Data Export" at bounding box center [175, 30] width 29 height 11
